Goal: Transaction & Acquisition: Purchase product/service

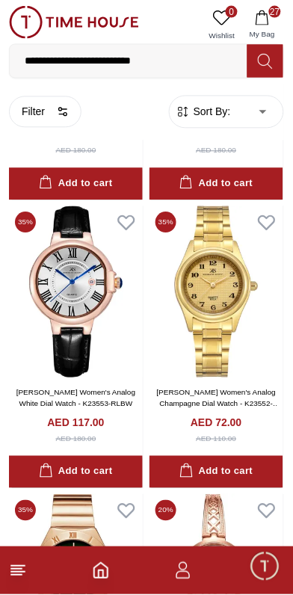
scroll to position [2569, 0]
click at [242, 320] on img at bounding box center [217, 292] width 134 height 172
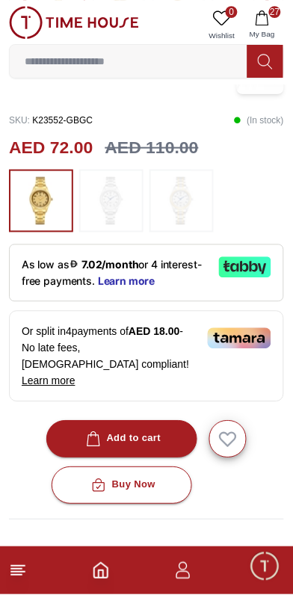
scroll to position [348, 0]
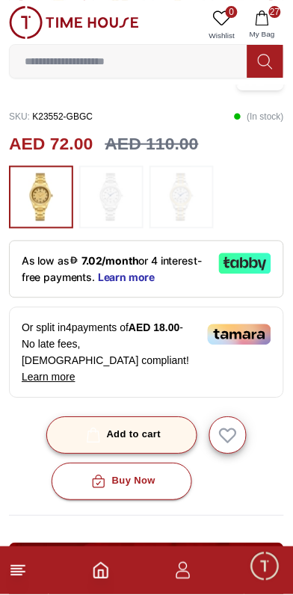
click at [147, 427] on div "Add to cart" at bounding box center [122, 435] width 78 height 17
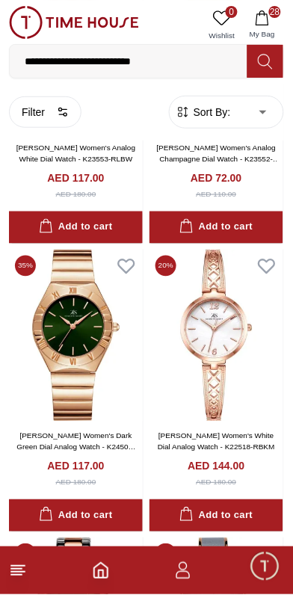
scroll to position [2821, 0]
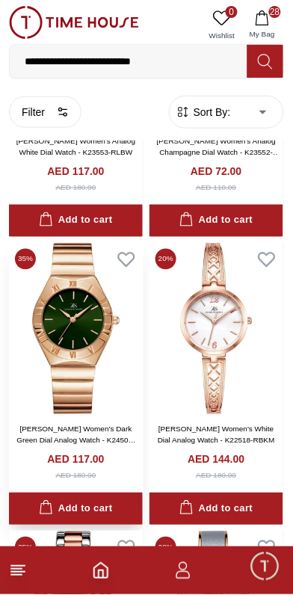
click at [86, 518] on div "Add to cart" at bounding box center [75, 509] width 73 height 17
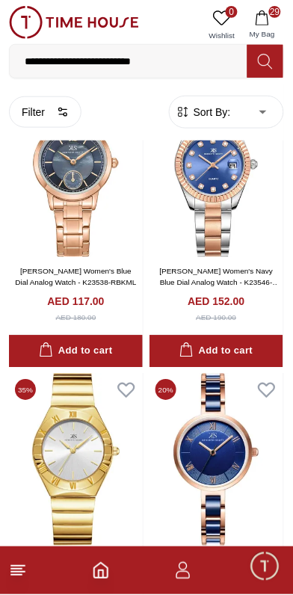
scroll to position [5452, 0]
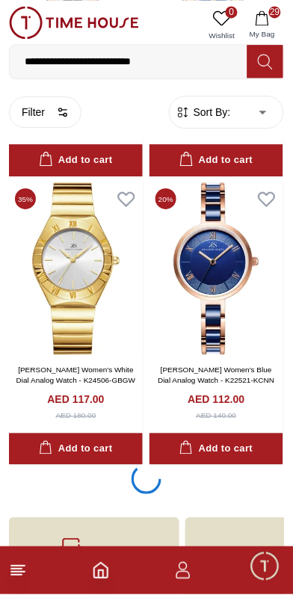
scroll to position [5567, 0]
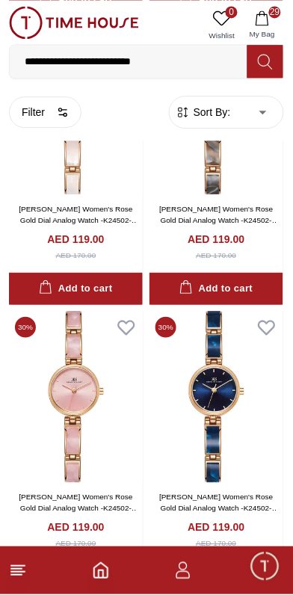
scroll to position [7085, 0]
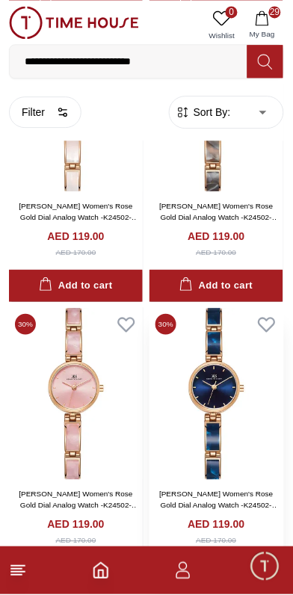
click at [209, 356] on img at bounding box center [217, 394] width 134 height 172
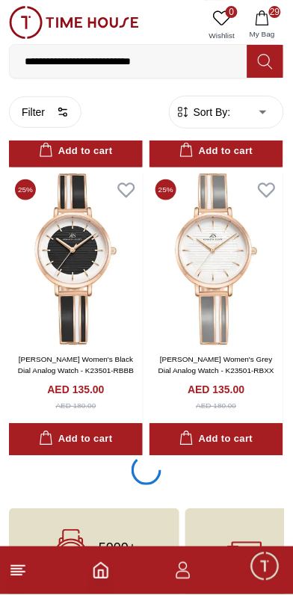
scroll to position [11357, 0]
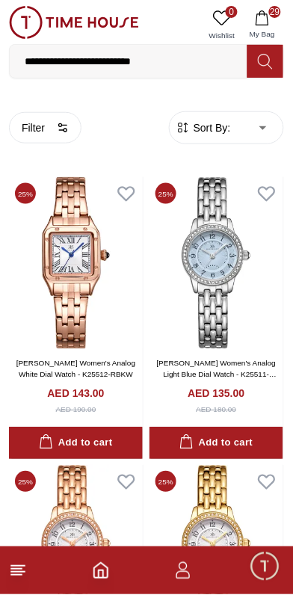
click at [276, 12] on span "29" at bounding box center [275, 12] width 12 height 12
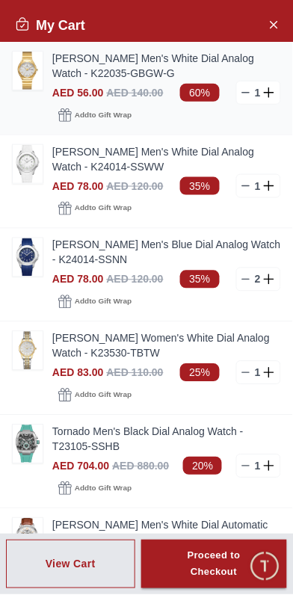
click at [25, 70] on img at bounding box center [28, 71] width 30 height 38
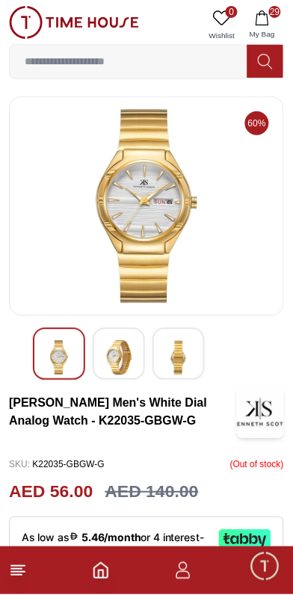
click at [108, 197] on img at bounding box center [147, 206] width 250 height 194
click at [144, 210] on img at bounding box center [147, 206] width 250 height 194
click at [62, 369] on img at bounding box center [59, 358] width 27 height 34
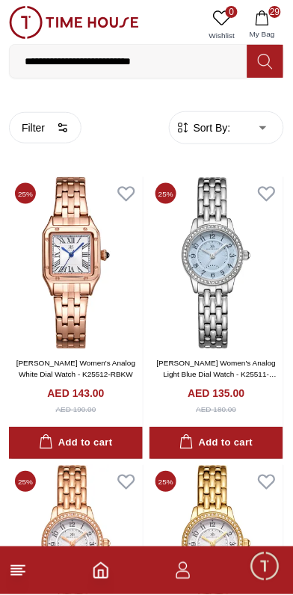
click at [268, 16] on icon "button" at bounding box center [262, 17] width 13 height 15
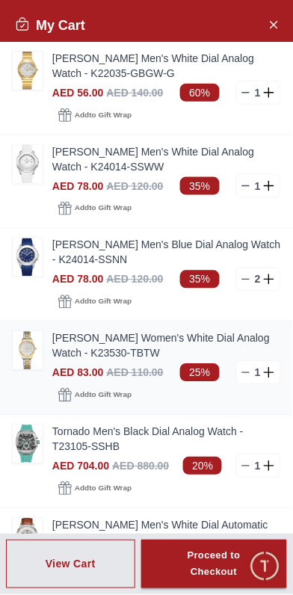
click at [38, 349] on img at bounding box center [28, 351] width 30 height 38
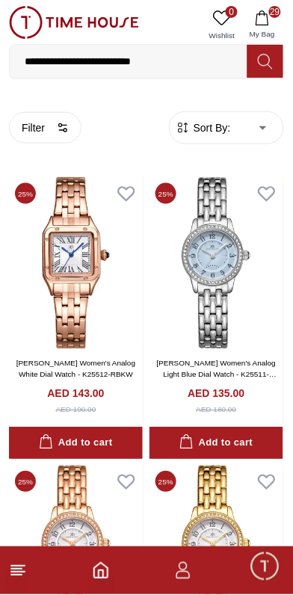
click at [278, 15] on span "29" at bounding box center [275, 12] width 12 height 12
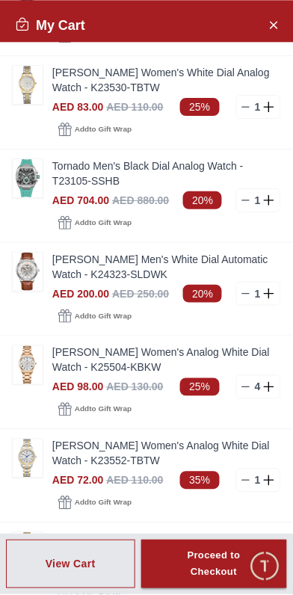
scroll to position [285, 0]
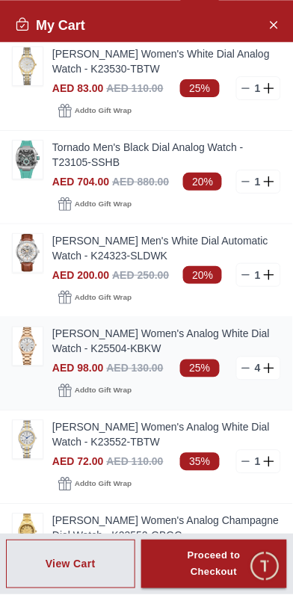
click at [40, 347] on img at bounding box center [28, 346] width 30 height 38
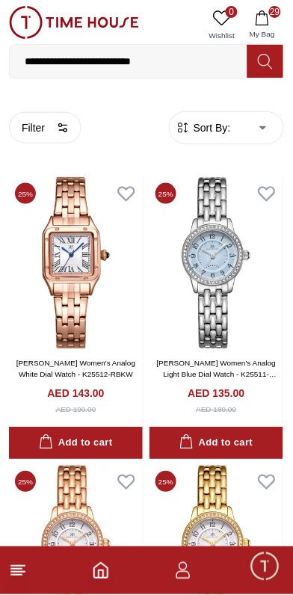
click at [271, 8] on span "29" at bounding box center [275, 12] width 12 height 12
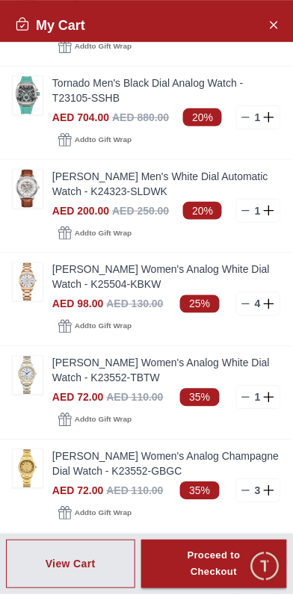
scroll to position [431, 0]
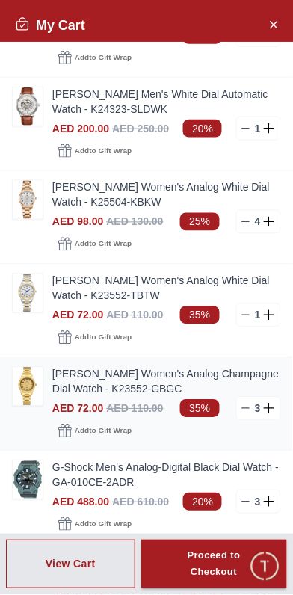
click at [40, 388] on img at bounding box center [28, 387] width 30 height 38
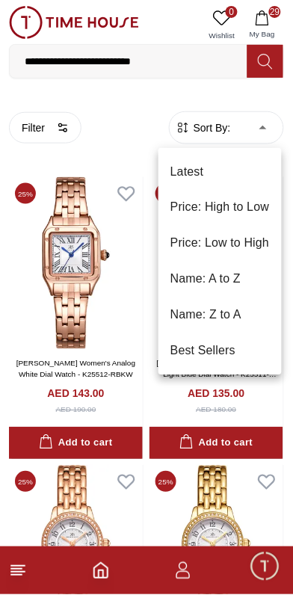
click at [254, 243] on li "Price: Low to High" at bounding box center [219, 244] width 123 height 36
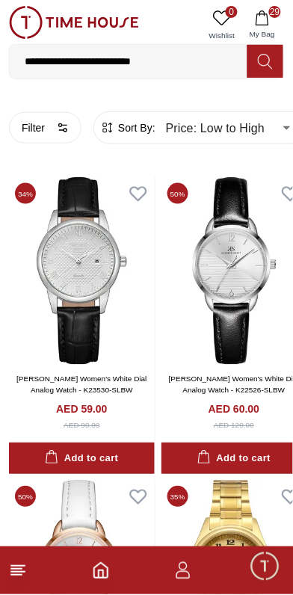
click at [191, 58] on input "**********" at bounding box center [129, 61] width 238 height 30
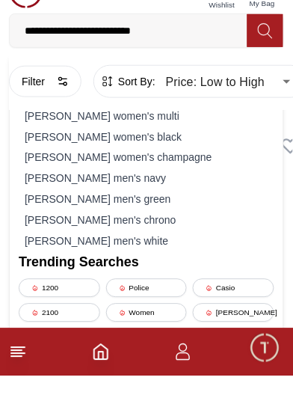
scroll to position [19, 0]
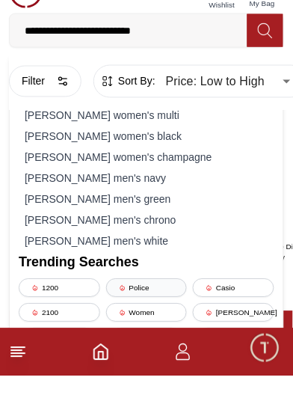
click at [136, 314] on div "Police" at bounding box center [146, 319] width 81 height 19
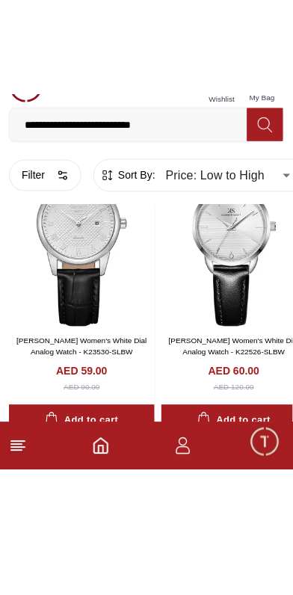
scroll to position [102, 0]
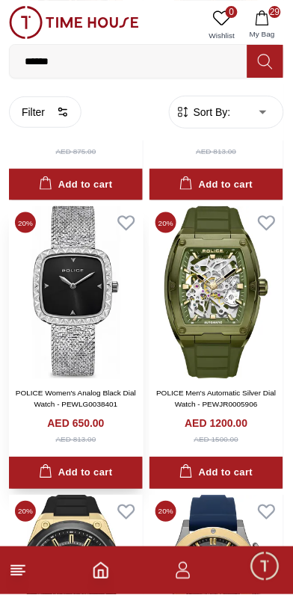
scroll to position [1992, 0]
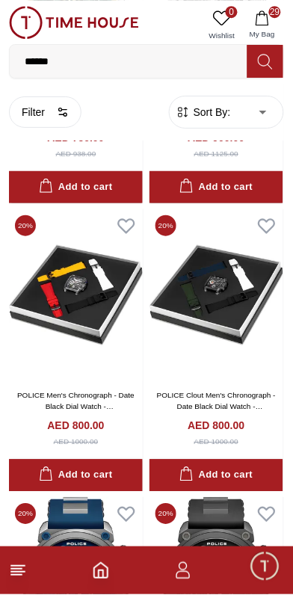
scroll to position [3162, 0]
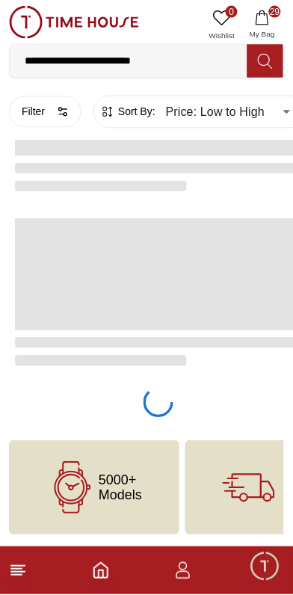
type input "*"
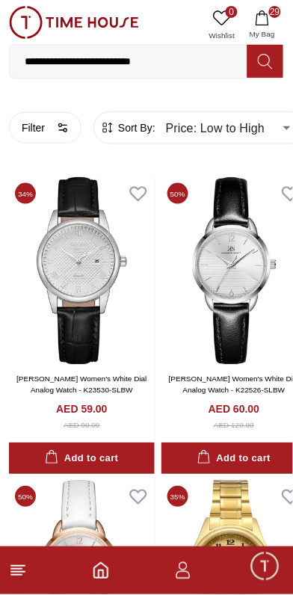
click at [169, 61] on input "**********" at bounding box center [129, 61] width 238 height 30
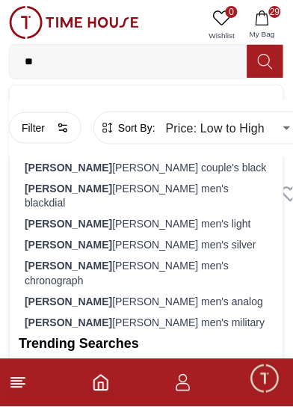
type input "*"
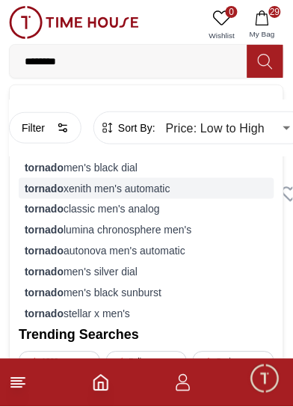
type input "*******"
click at [149, 190] on div "tornado xenith men's automatic" at bounding box center [147, 188] width 256 height 21
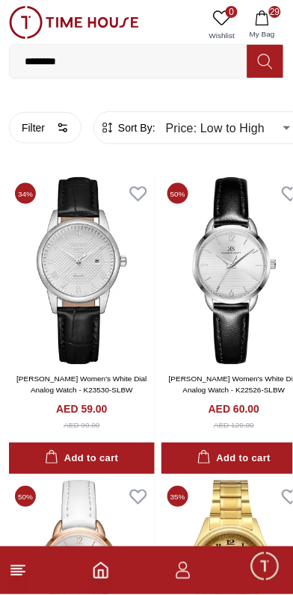
type input "******"
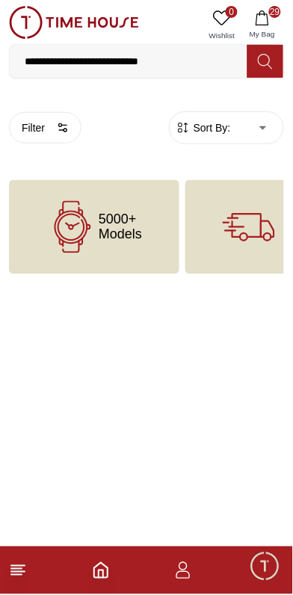
click at [271, 18] on button "29 My Bag" at bounding box center [262, 25] width 43 height 38
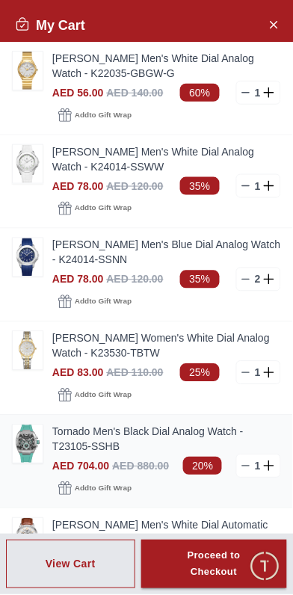
click at [25, 449] on img at bounding box center [28, 444] width 30 height 38
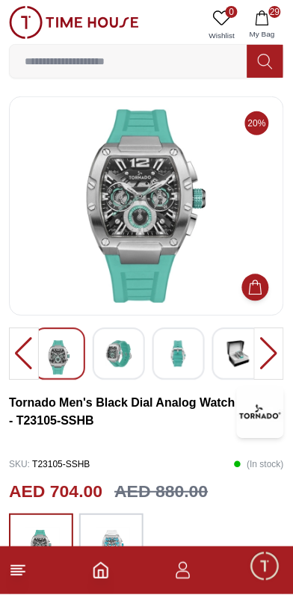
click at [273, 354] on div at bounding box center [269, 354] width 30 height 52
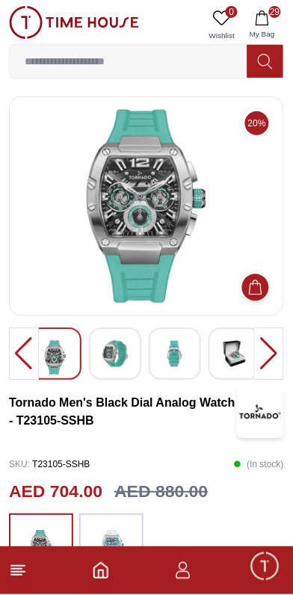
click at [129, 193] on img at bounding box center [147, 206] width 250 height 194
click at [131, 230] on img at bounding box center [147, 206] width 250 height 194
click at [131, 225] on img at bounding box center [147, 206] width 250 height 194
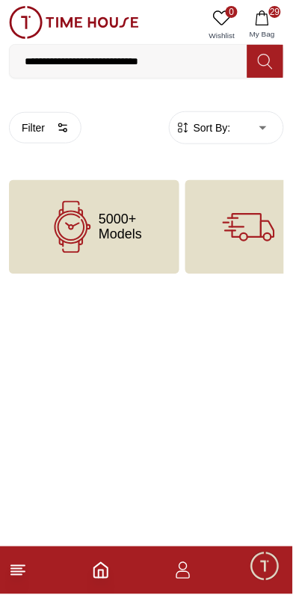
type input "*"
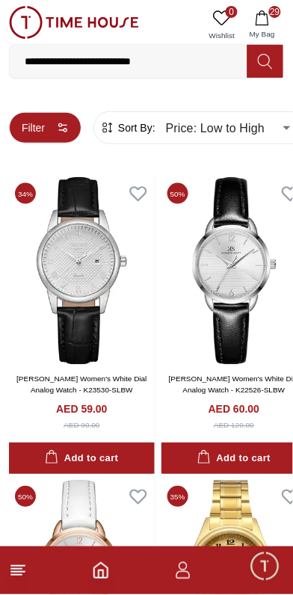
click at [61, 132] on icon "button" at bounding box center [63, 128] width 12 height 12
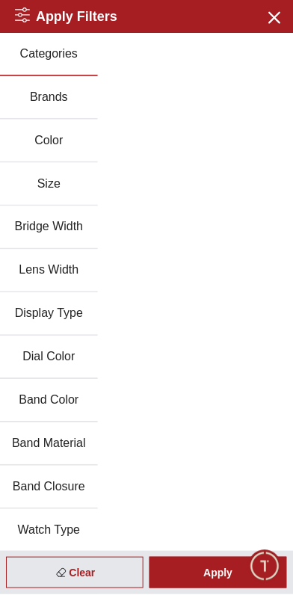
click at [60, 98] on button "Brands" at bounding box center [49, 97] width 98 height 43
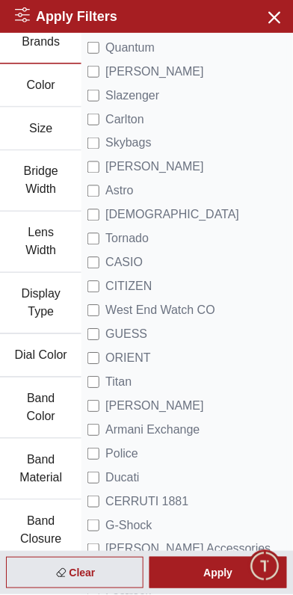
scroll to position [55, 0]
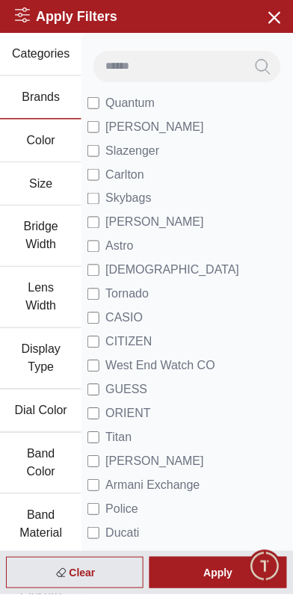
click at [141, 65] on input at bounding box center [169, 66] width 152 height 30
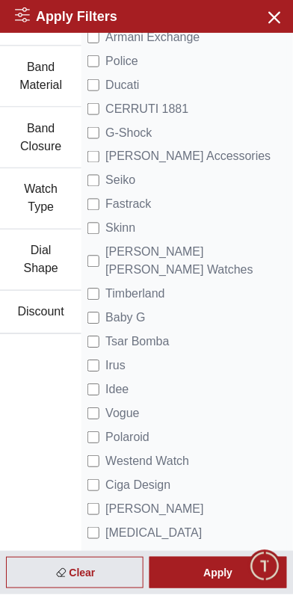
scroll to position [479, 0]
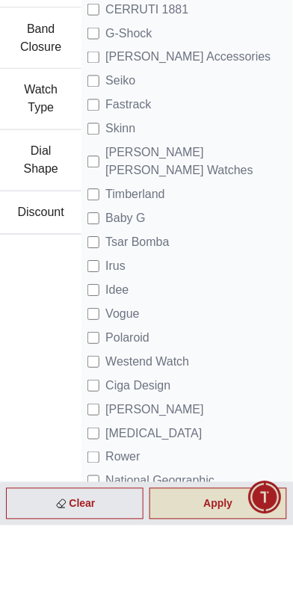
click at [227, 589] on div "Apply" at bounding box center [219, 573] width 138 height 31
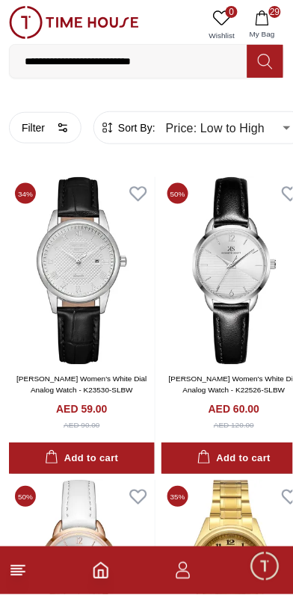
click at [171, 58] on input "**********" at bounding box center [129, 61] width 238 height 30
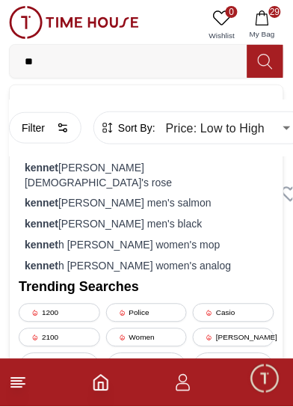
type input "*"
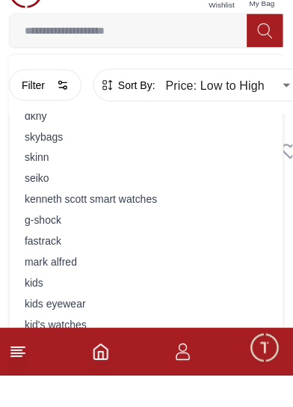
scroll to position [13, 0]
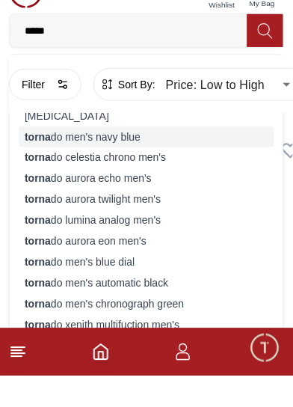
type input "*****"
click at [96, 169] on div "torna do men's navy blue" at bounding box center [147, 167] width 256 height 21
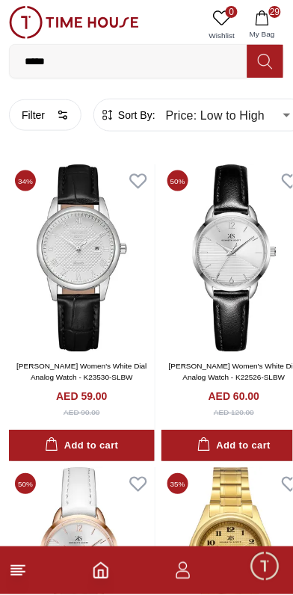
type input "******"
